Goal: Task Accomplishment & Management: Complete application form

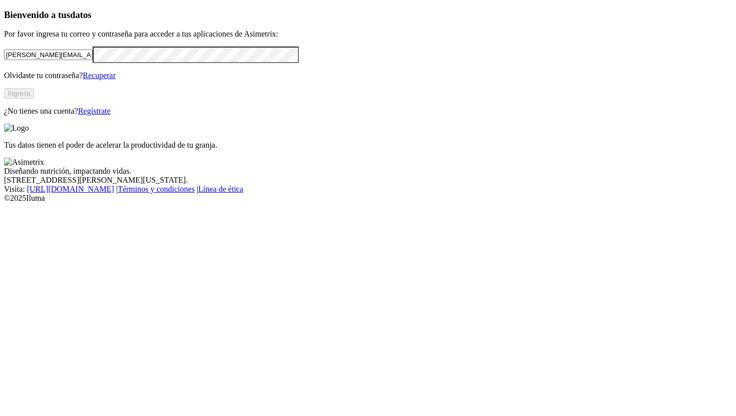
click at [111, 115] on link "Regístrate" at bounding box center [94, 111] width 33 height 9
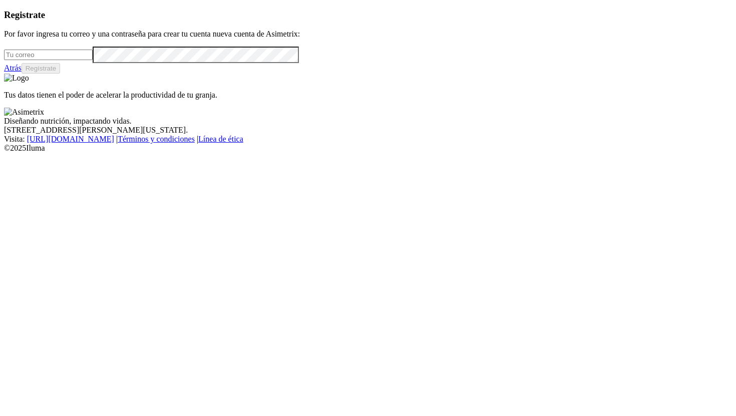
type input "[PERSON_NAME][EMAIL_ADDRESS][PERSON_NAME][DOMAIN_NAME]"
drag, startPoint x: 192, startPoint y: 121, endPoint x: 1, endPoint y: 121, distance: 191.7
click at [4, 74] on div "Registrate Por favor ingresa tu correo y una contraseña para crear tu cuenta nu…" at bounding box center [368, 42] width 728 height 64
click at [32, 74] on div "Registrate Por favor ingresa tu correo y una contraseña para crear tu cuenta nu…" at bounding box center [368, 42] width 728 height 64
click at [22, 72] on link "Atrás" at bounding box center [13, 68] width 18 height 9
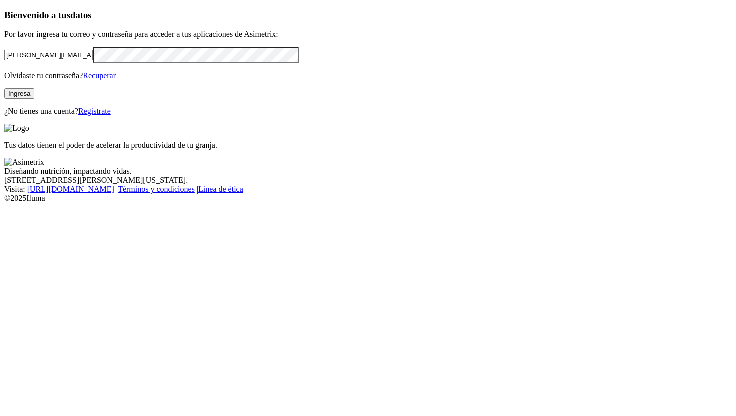
click at [93, 60] on input "[PERSON_NAME][EMAIL_ADDRESS][PERSON_NAME][DOMAIN_NAME]" at bounding box center [48, 55] width 89 height 11
click at [111, 115] on link "Regístrate" at bounding box center [94, 111] width 33 height 9
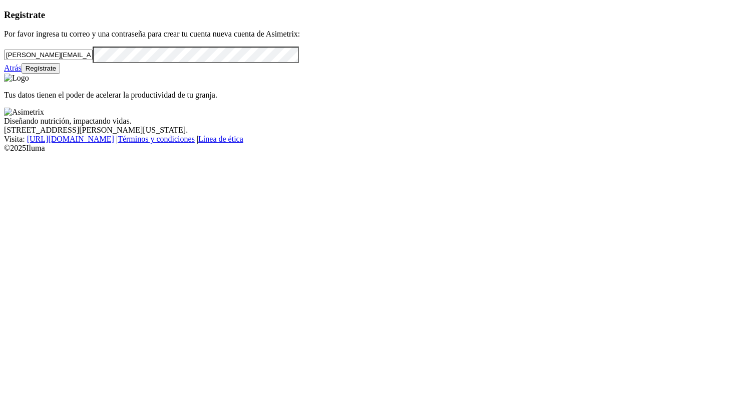
drag, startPoint x: 173, startPoint y: 123, endPoint x: 58, endPoint y: 122, distance: 115.6
click at [58, 60] on input "[PERSON_NAME][EMAIL_ADDRESS][PERSON_NAME][DOMAIN_NAME]" at bounding box center [48, 55] width 89 height 11
type input "m"
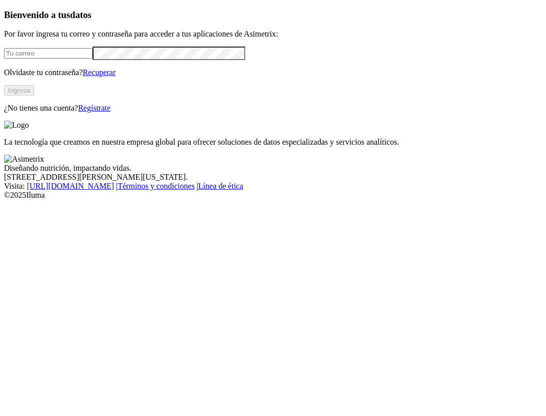
type input "[PERSON_NAME][EMAIL_ADDRESS][PERSON_NAME][DOMAIN_NAME]"
click at [111, 112] on link "Regístrate" at bounding box center [94, 108] width 33 height 9
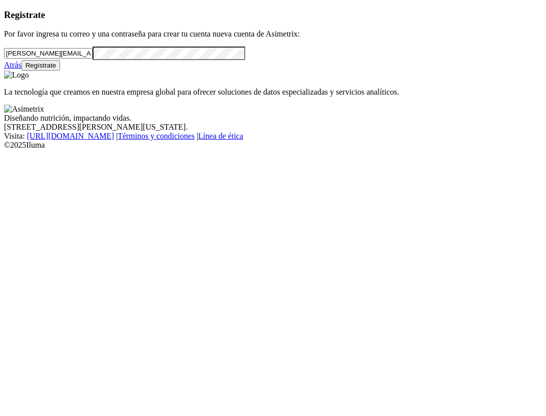
drag, startPoint x: 137, startPoint y: 112, endPoint x: 9, endPoint y: 112, distance: 128.7
click at [9, 71] on div "Registrate Por favor ingresa tu correo y una contraseña para crear tu cuenta nu…" at bounding box center [273, 41] width 538 height 62
type input "[EMAIL_ADDRESS][DOMAIN_NAME]"
click at [28, 71] on div "Registrate Por favor ingresa tu correo y una contraseña para crear tu cuenta nu…" at bounding box center [273, 41] width 538 height 62
click at [85, 71] on div "Registrate Por favor ingresa tu correo y una contraseña para crear tu cuenta nu…" at bounding box center [273, 41] width 538 height 62
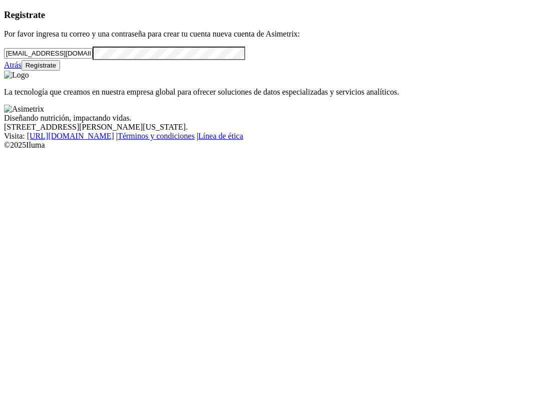
click at [61, 71] on button "Regístrate" at bounding box center [41, 65] width 39 height 11
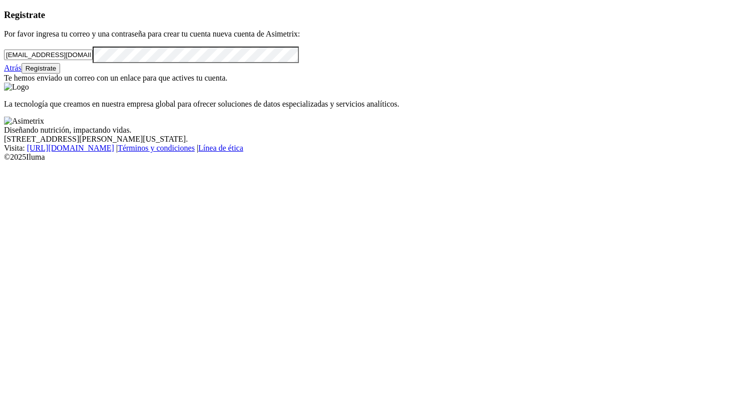
click at [22, 72] on link "Atrás" at bounding box center [13, 68] width 18 height 9
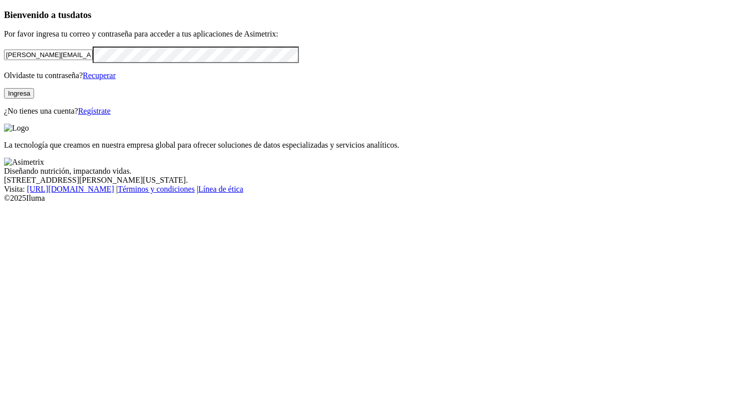
click at [193, 116] on p "¿No tienes una cuenta? Regístrate" at bounding box center [368, 111] width 728 height 9
click at [111, 115] on link "Regístrate" at bounding box center [94, 111] width 33 height 9
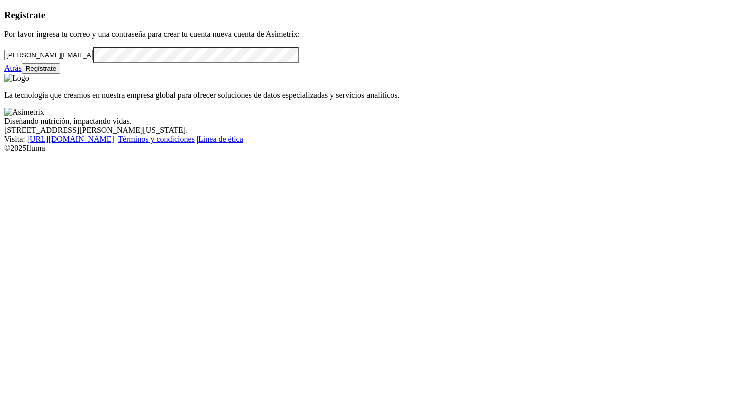
drag, startPoint x: 201, startPoint y: 121, endPoint x: 0, endPoint y: 121, distance: 200.8
click at [4, 74] on div "Registrate Por favor ingresa tu correo y una contraseña para crear tu cuenta nu…" at bounding box center [368, 42] width 728 height 64
click at [18, 74] on div "Registrate Por favor ingresa tu correo y una contraseña para crear tu cuenta nu…" at bounding box center [368, 42] width 728 height 64
